Goal: Task Accomplishment & Management: Complete application form

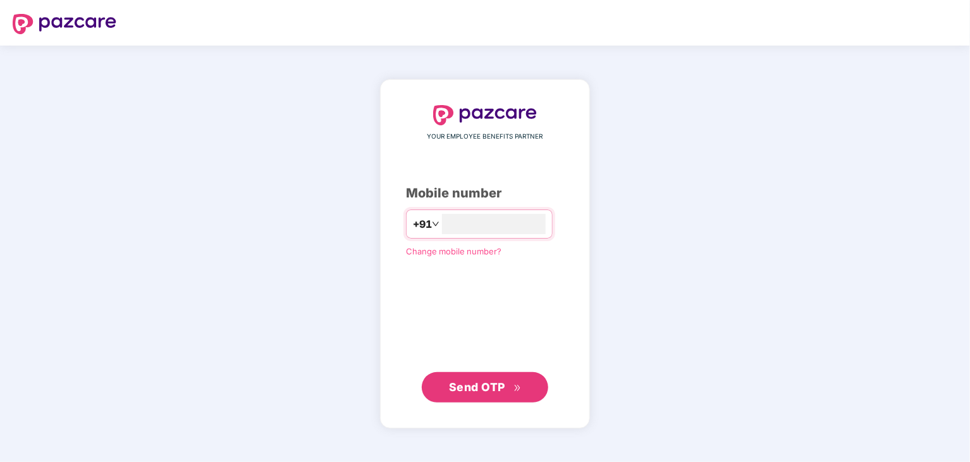
type input "**********"
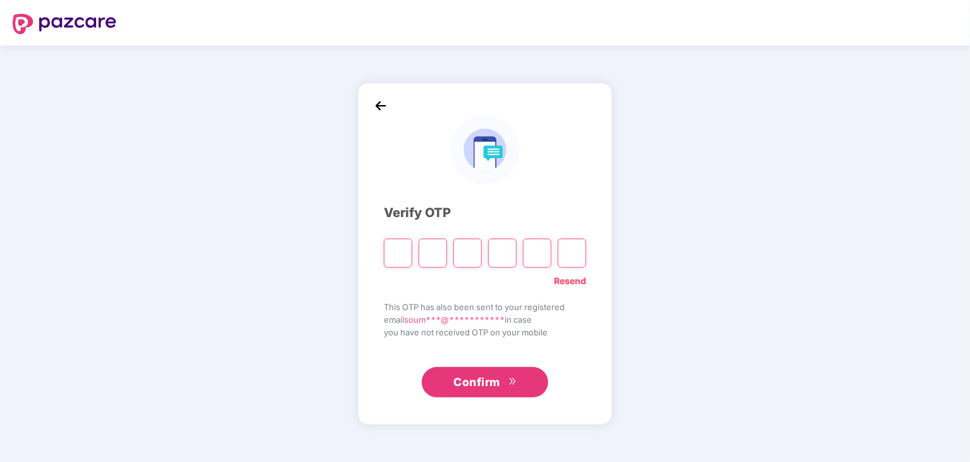
type input "*"
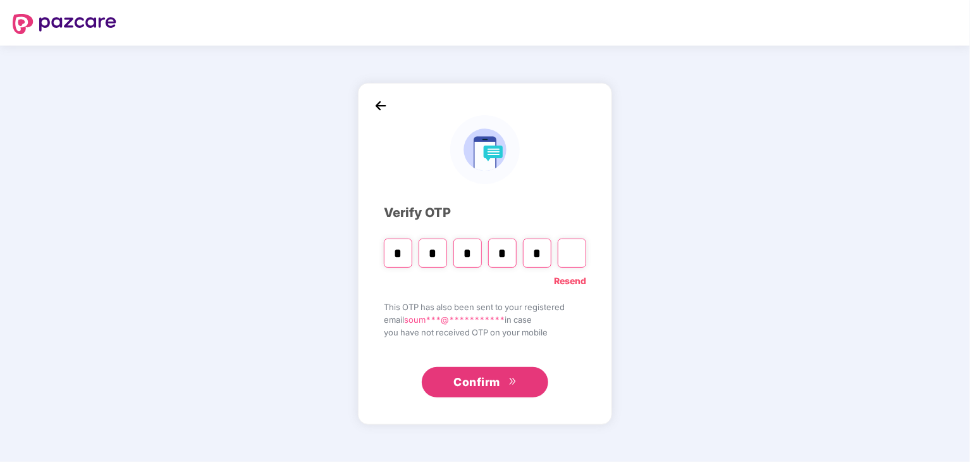
type input "*"
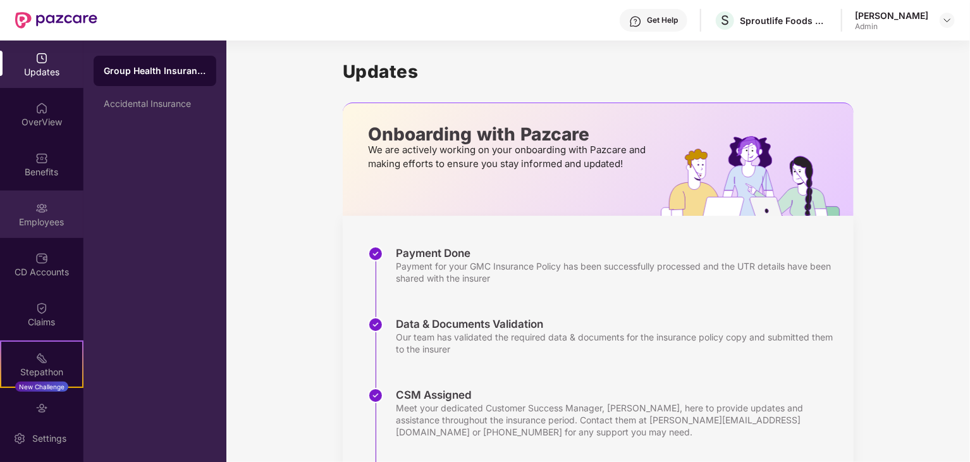
click at [47, 205] on div "Employees" at bounding box center [41, 213] width 83 height 47
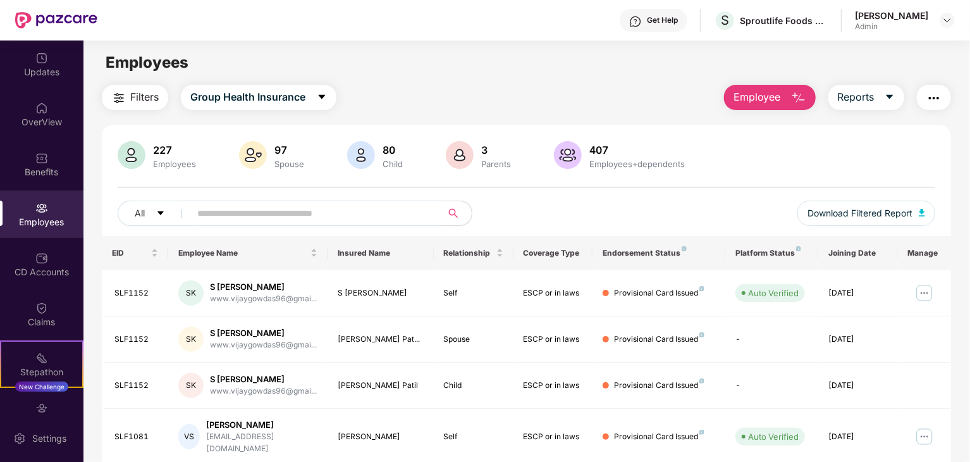
click at [235, 211] on input "text" at bounding box center [310, 213] width 227 height 19
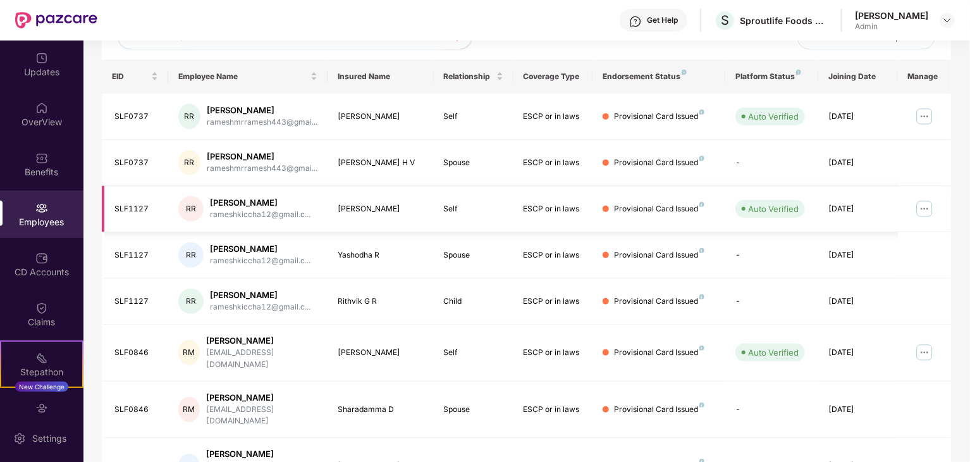
scroll to position [268, 0]
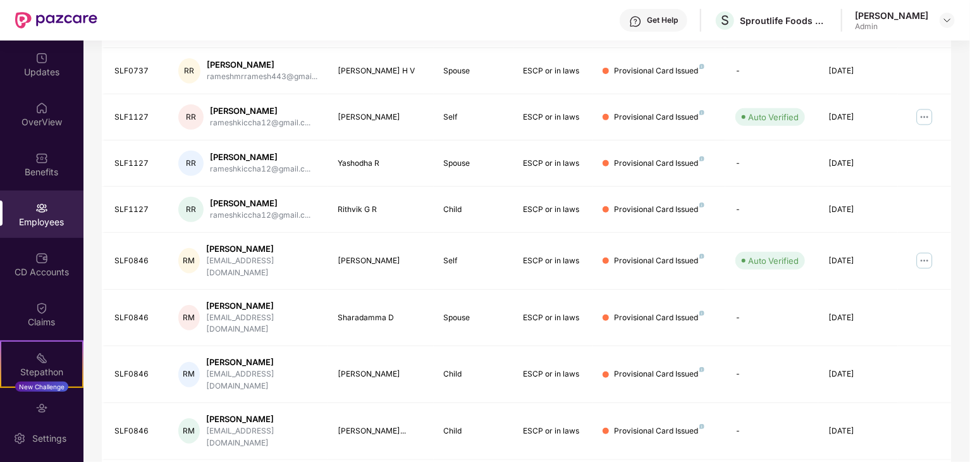
type input "******"
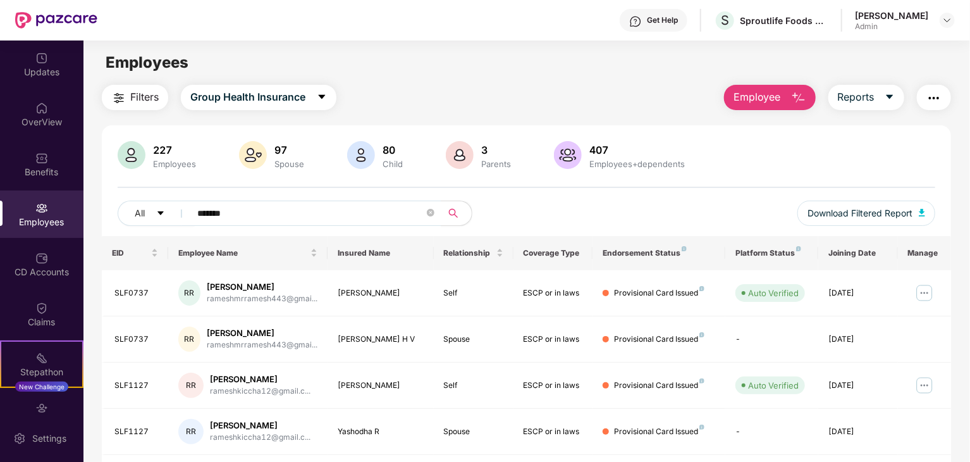
click at [771, 89] on span "Employee" at bounding box center [756, 97] width 47 height 16
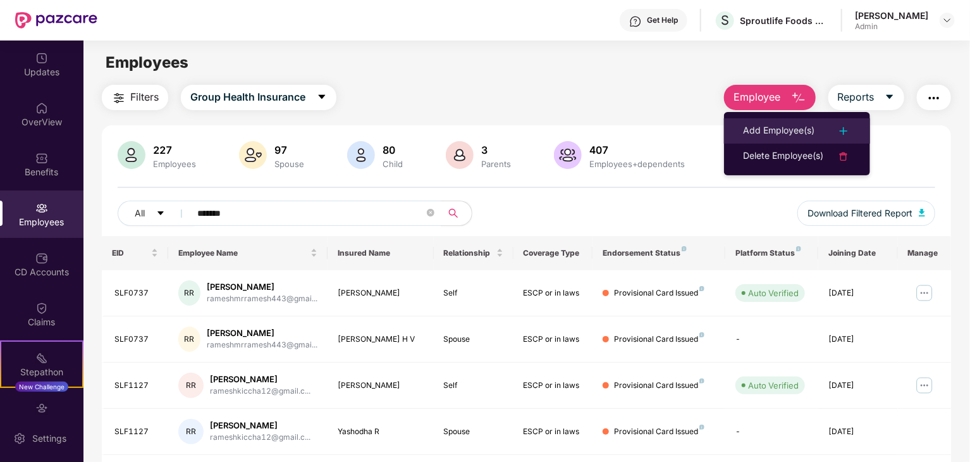
click at [789, 130] on div "Add Employee(s)" at bounding box center [778, 130] width 71 height 15
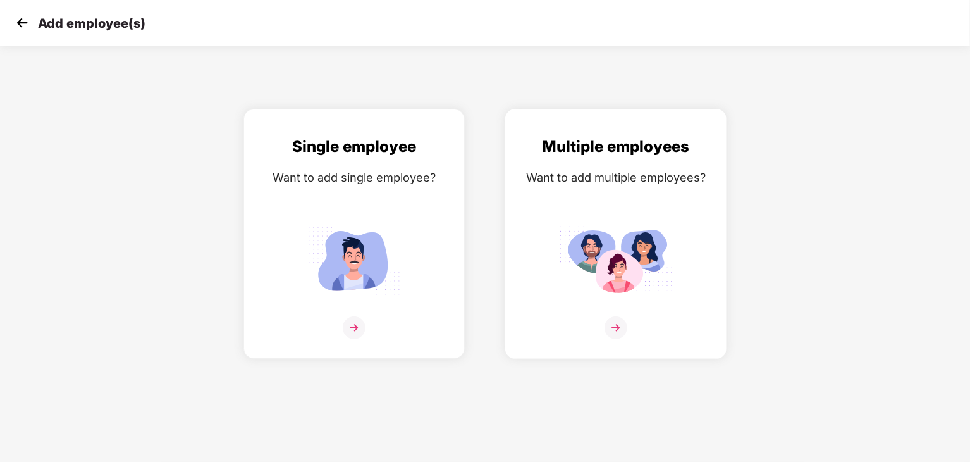
click at [627, 245] on img at bounding box center [616, 260] width 114 height 79
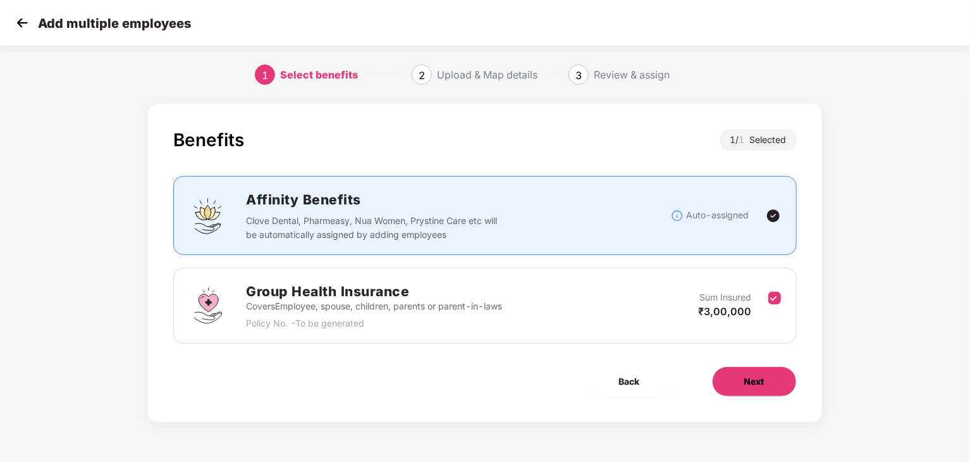
click at [753, 374] on span "Next" at bounding box center [754, 381] width 20 height 14
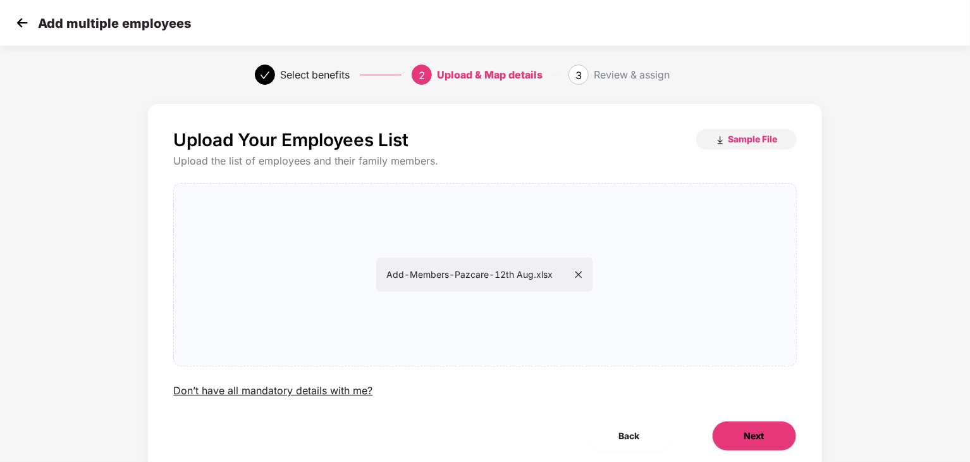
click at [757, 430] on span "Next" at bounding box center [754, 436] width 20 height 14
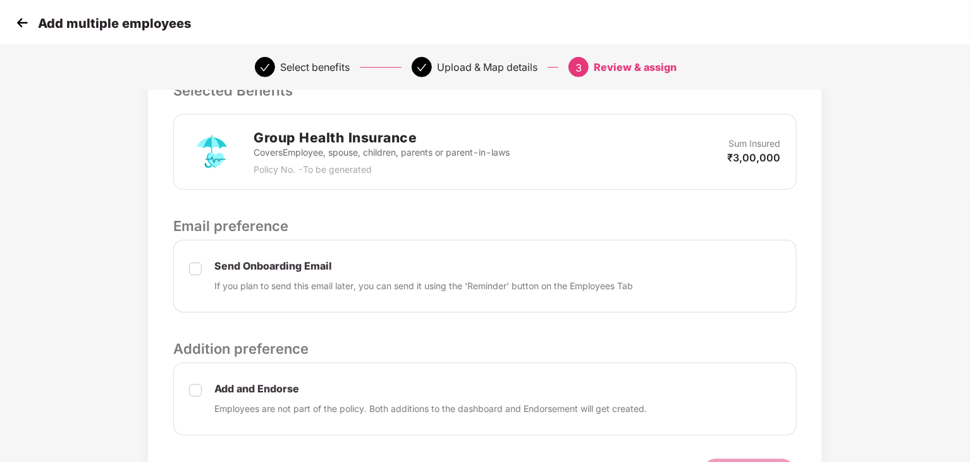
scroll to position [365, 0]
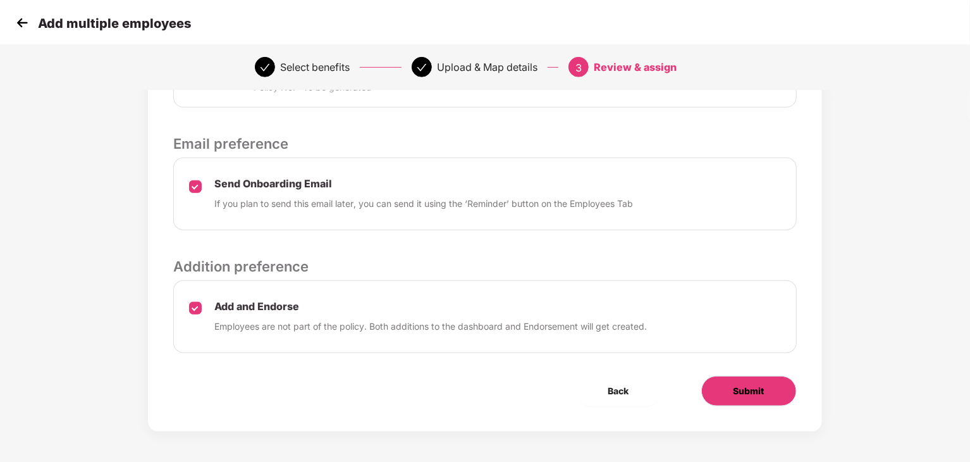
click at [750, 384] on span "Submit" at bounding box center [748, 391] width 31 height 14
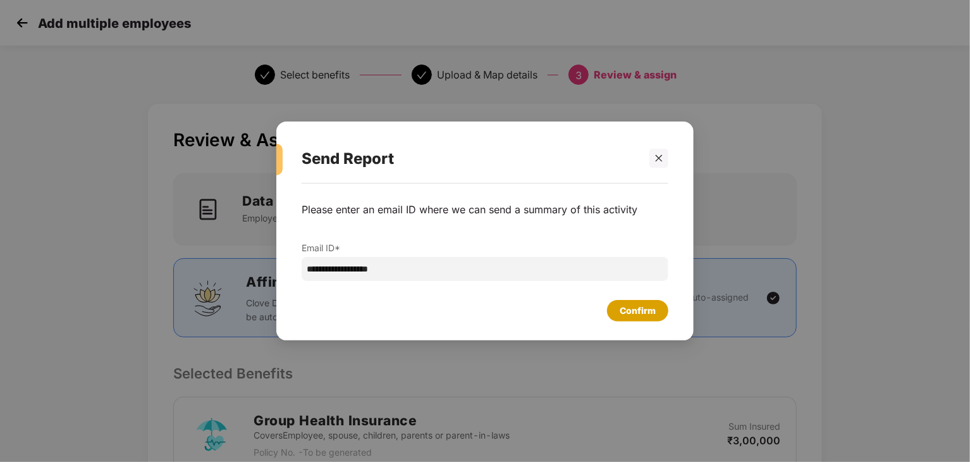
click at [639, 311] on div "Confirm" at bounding box center [638, 310] width 36 height 14
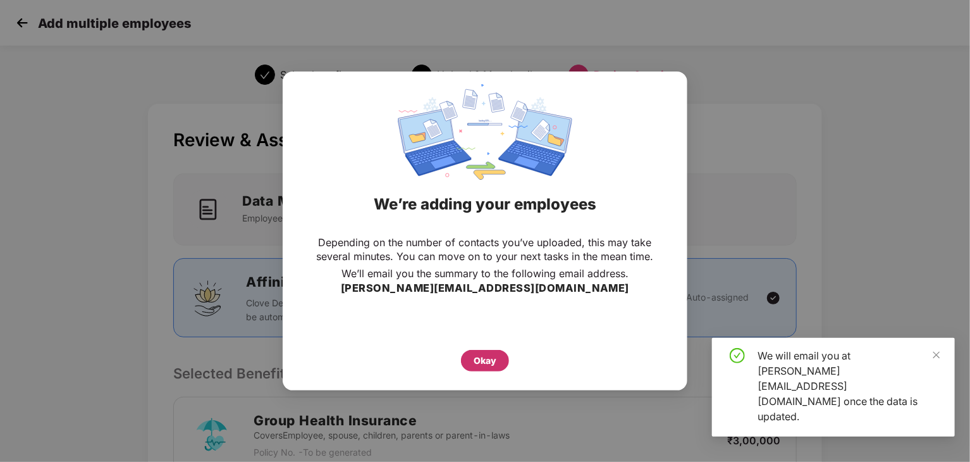
click at [488, 360] on div "Okay" at bounding box center [485, 360] width 23 height 14
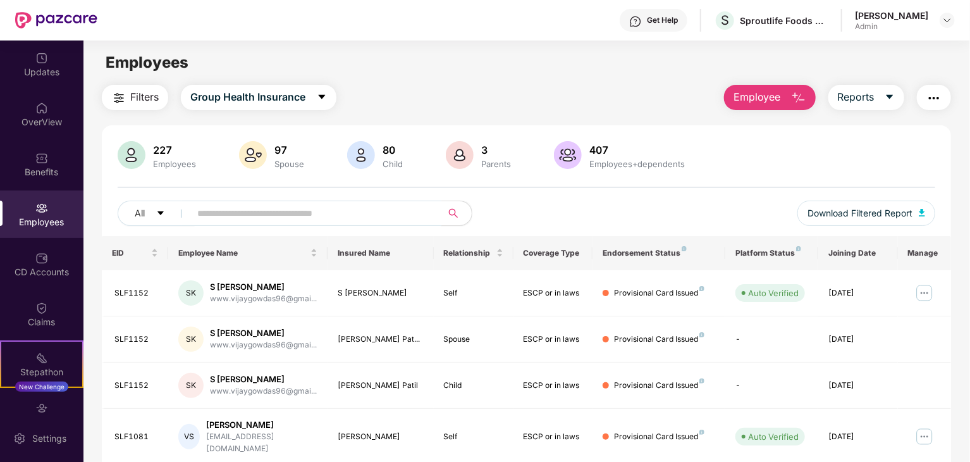
click at [245, 216] on input "text" at bounding box center [310, 213] width 227 height 19
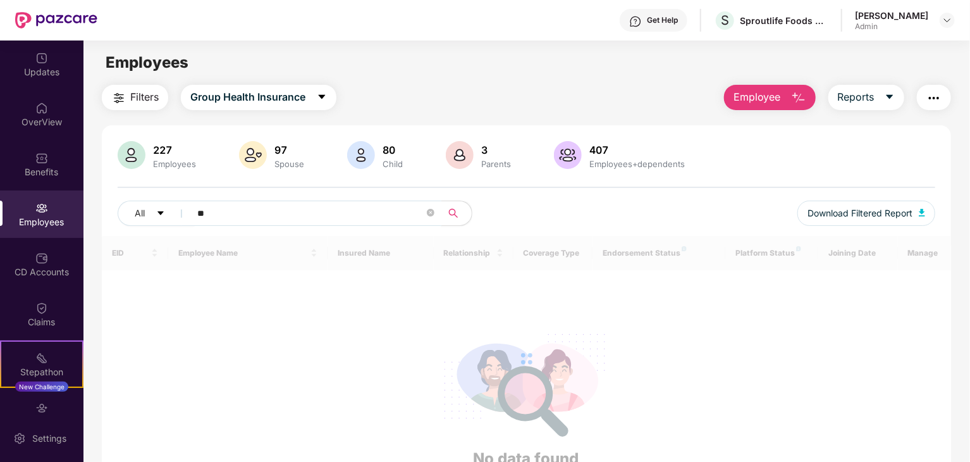
type input "*"
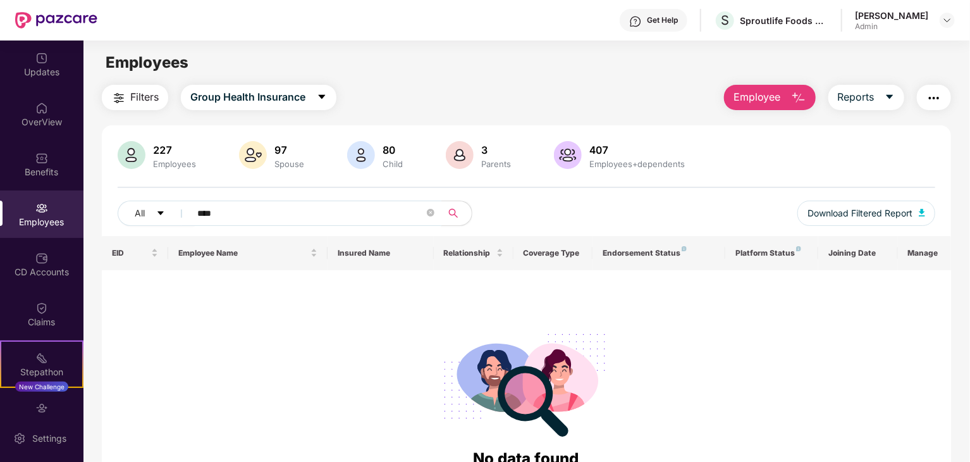
type input "****"
click at [784, 92] on button "Employee" at bounding box center [770, 97] width 92 height 25
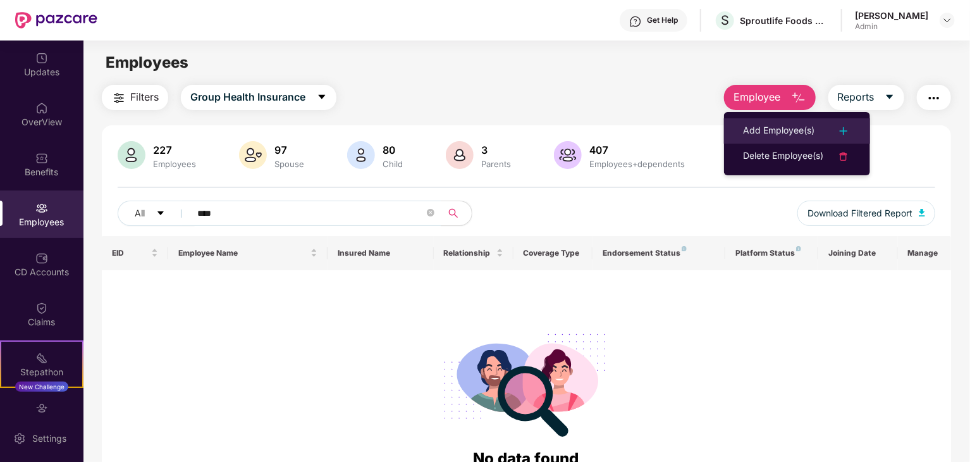
click at [778, 127] on div "Add Employee(s)" at bounding box center [778, 130] width 71 height 15
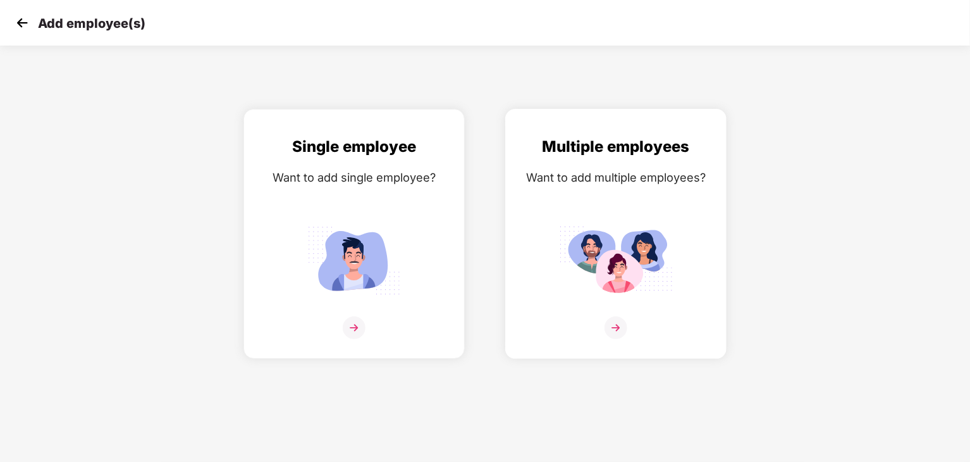
click at [642, 238] on img at bounding box center [616, 260] width 114 height 79
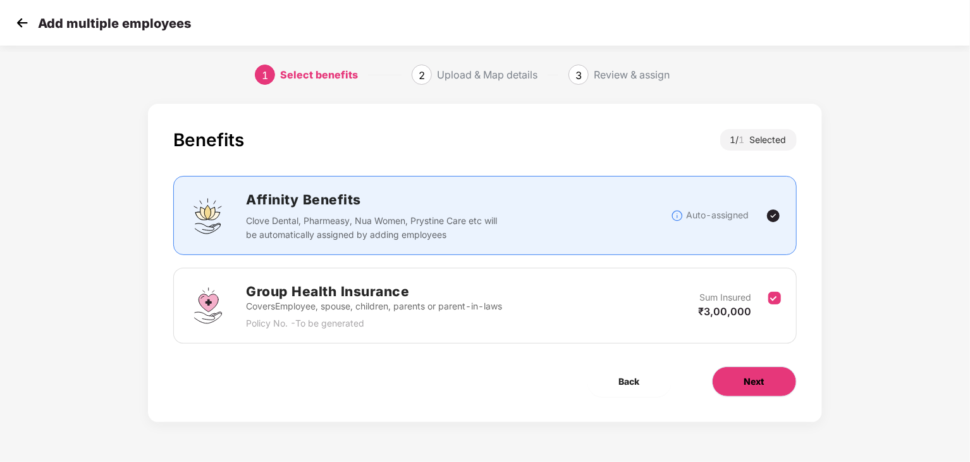
click at [749, 382] on span "Next" at bounding box center [754, 381] width 20 height 14
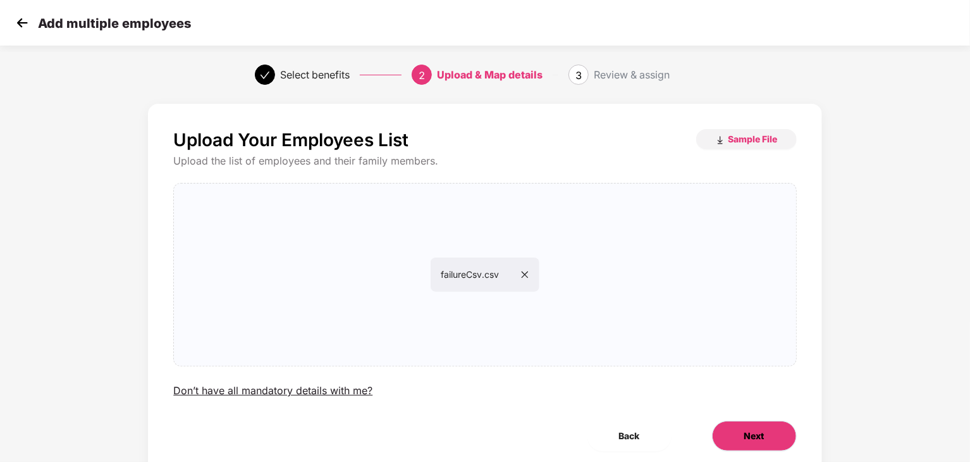
click at [741, 448] on button "Next" at bounding box center [754, 435] width 85 height 30
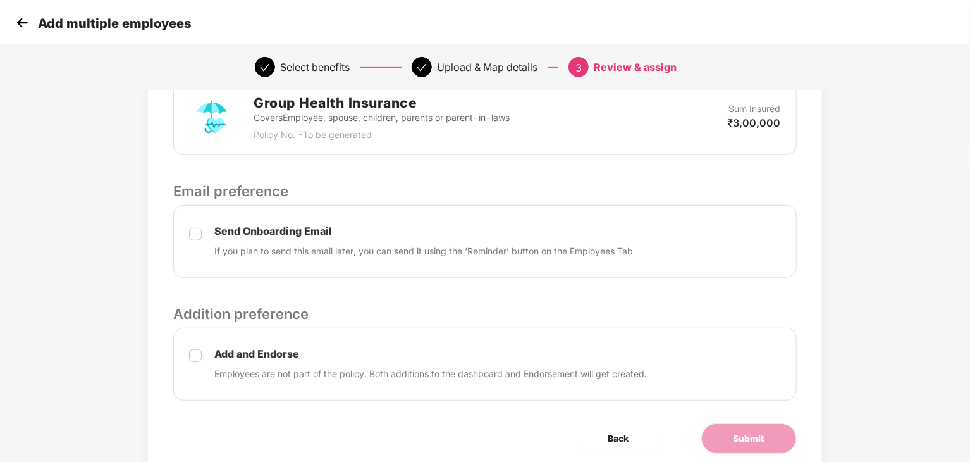
scroll to position [365, 0]
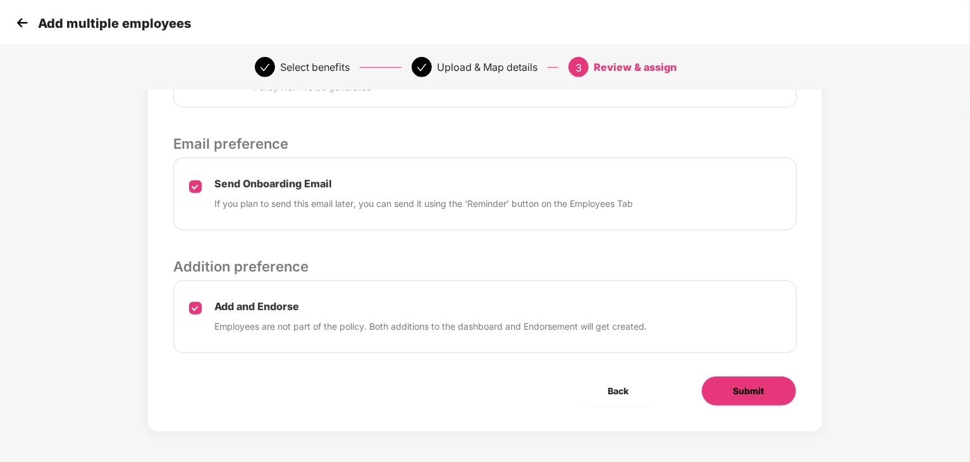
click at [747, 388] on span "Submit" at bounding box center [748, 391] width 31 height 14
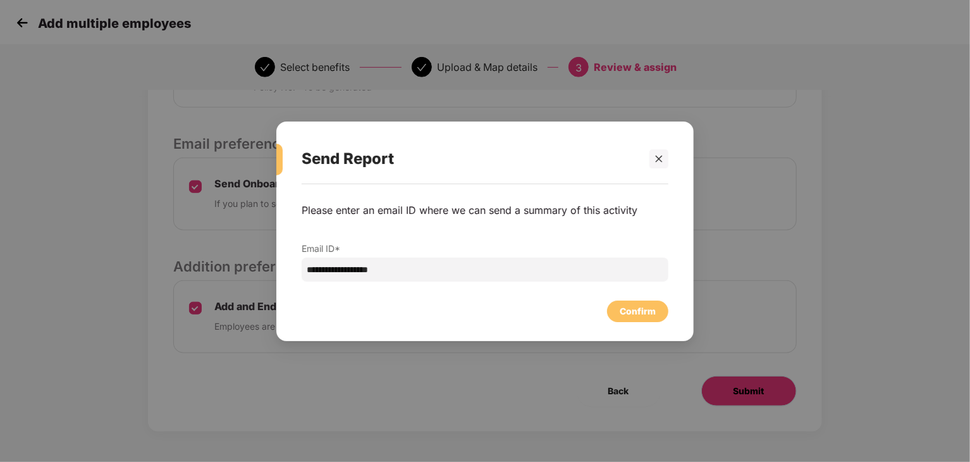
scroll to position [0, 0]
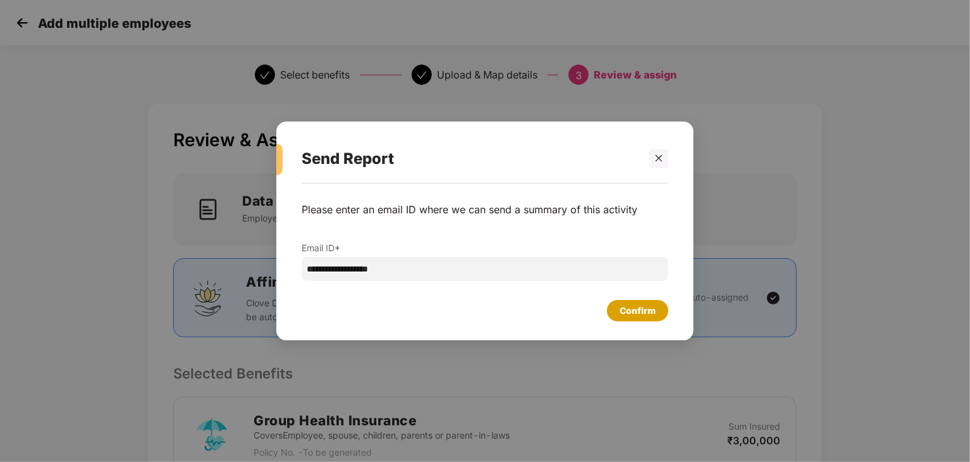
click at [635, 311] on div "Confirm" at bounding box center [638, 310] width 36 height 14
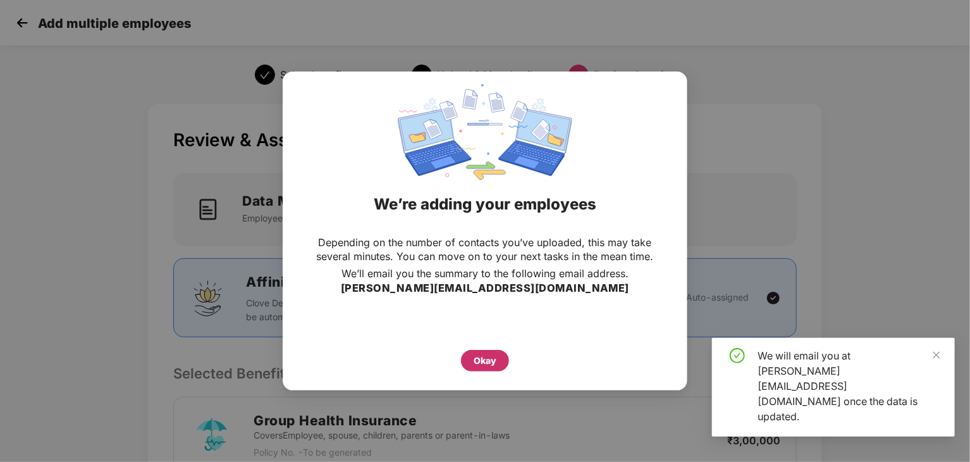
click at [476, 360] on div "Okay" at bounding box center [485, 360] width 23 height 14
